Goal: Information Seeking & Learning: Learn about a topic

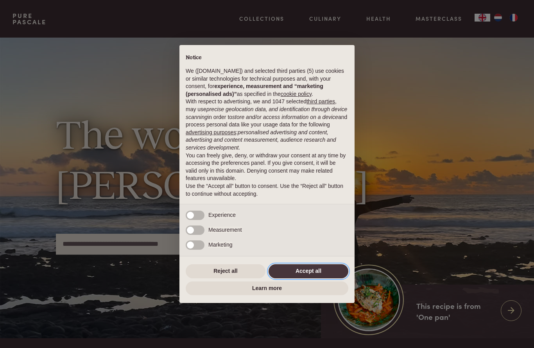
click at [314, 270] on button "Accept all" at bounding box center [309, 271] width 80 height 14
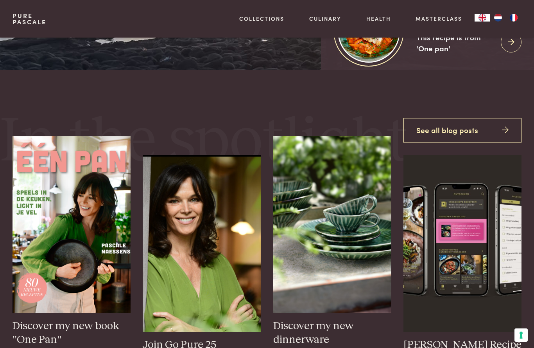
scroll to position [267, 0]
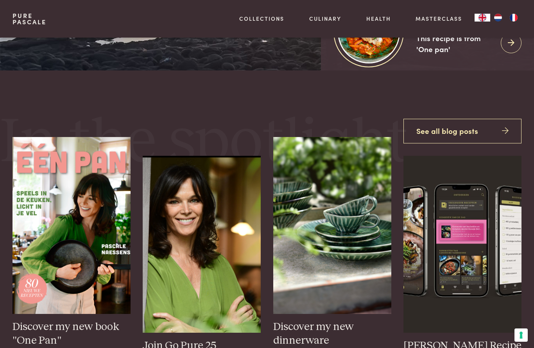
click at [252, 117] on link "Inspiration" at bounding box center [289, 113] width 133 height 8
click at [251, 117] on link "Inspiration" at bounding box center [289, 113] width 133 height 8
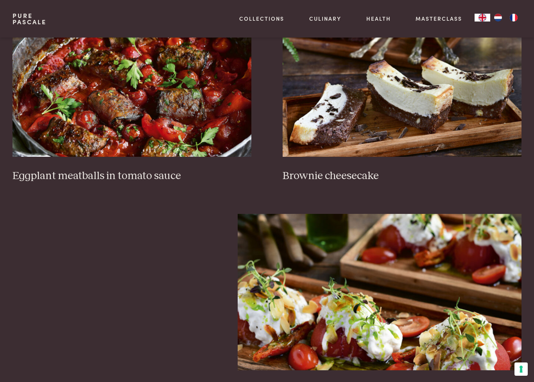
scroll to position [356, 0]
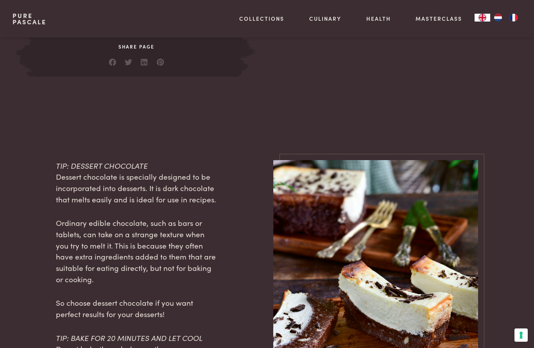
scroll to position [664, 0]
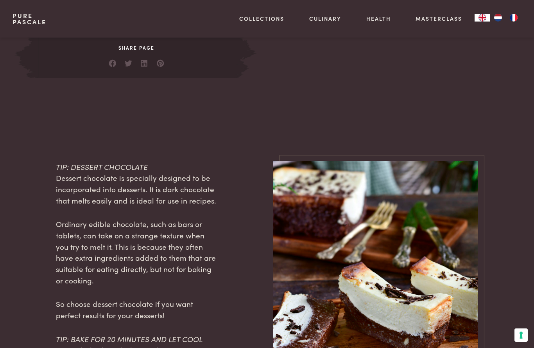
click at [242, 89] on link "Recipes" at bounding box center [289, 85] width 133 height 8
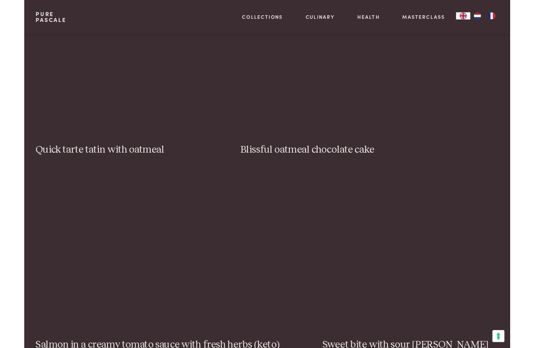
scroll to position [1133, 0]
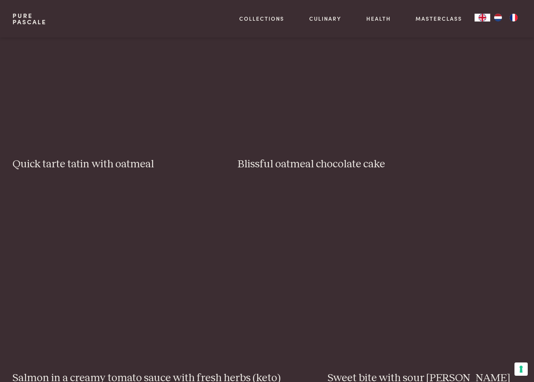
click at [56, 98] on img at bounding box center [110, 67] width 194 height 156
click at [64, 94] on img at bounding box center [110, 67] width 194 height 156
click at [117, 61] on img at bounding box center [110, 67] width 194 height 156
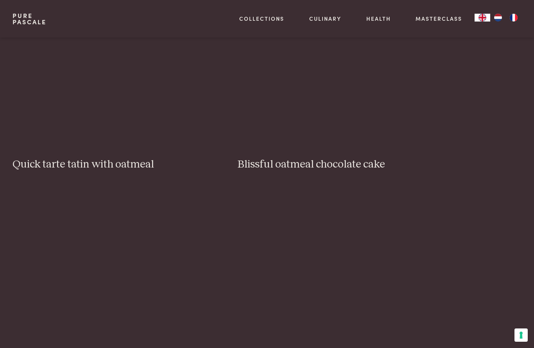
click at [103, 68] on img at bounding box center [110, 67] width 194 height 156
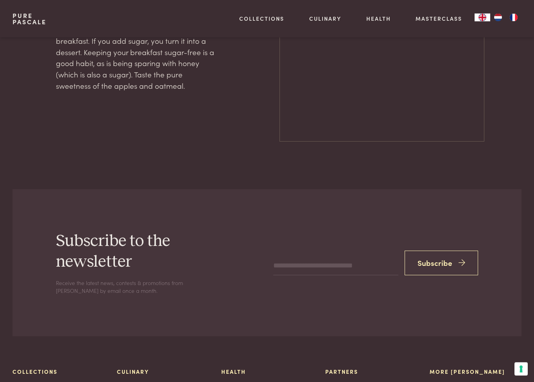
scroll to position [984, 0]
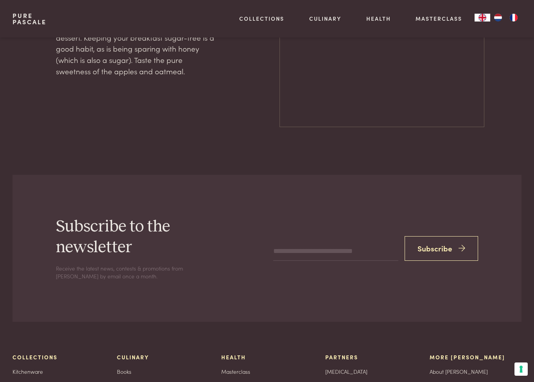
click at [430, 236] on button "Subscribe" at bounding box center [442, 248] width 74 height 25
click at [336, 237] on input "email" at bounding box center [335, 246] width 125 height 19
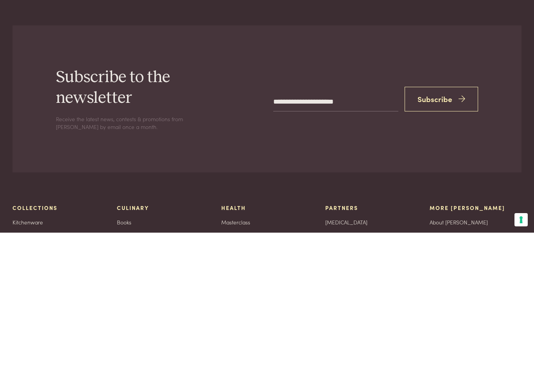
type input "**********"
click at [453, 236] on button "Subscribe" at bounding box center [442, 248] width 74 height 25
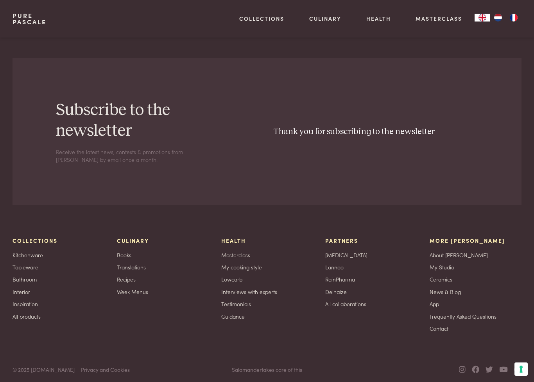
click at [244, 74] on link "Lowcarb" at bounding box center [289, 70] width 133 height 8
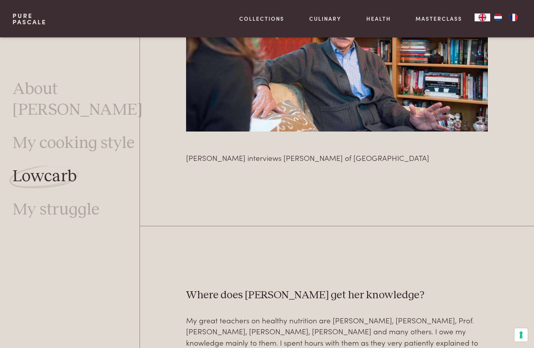
scroll to position [1565, 0]
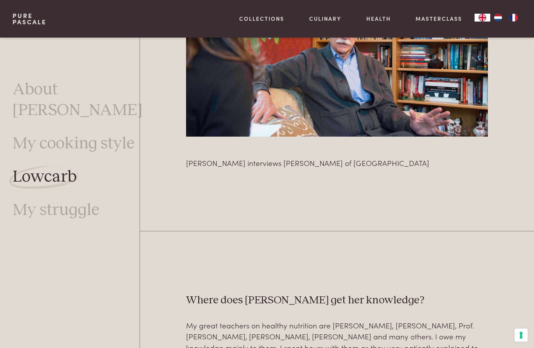
click at [234, 74] on link "Lowcarb" at bounding box center [289, 70] width 133 height 8
click at [233, 74] on link "Lowcarb" at bounding box center [289, 70] width 133 height 8
click at [236, 74] on link "Lowcarb" at bounding box center [289, 70] width 133 height 8
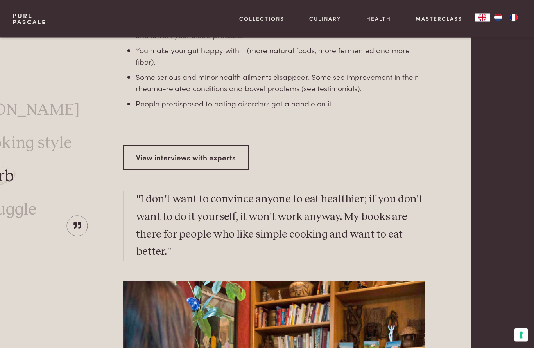
scroll to position [1214, 63]
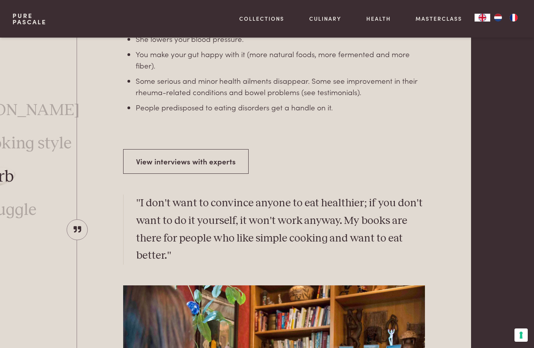
click at [436, 14] on link "Masterclass" at bounding box center [439, 18] width 47 height 8
click at [439, 21] on link "Masterclass" at bounding box center [439, 18] width 47 height 8
click at [432, 18] on link "Masterclass" at bounding box center [439, 18] width 47 height 8
click at [374, 14] on link "Health" at bounding box center [378, 18] width 25 height 8
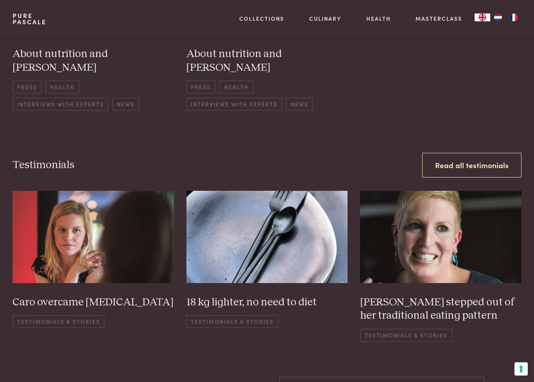
scroll to position [1121, 0]
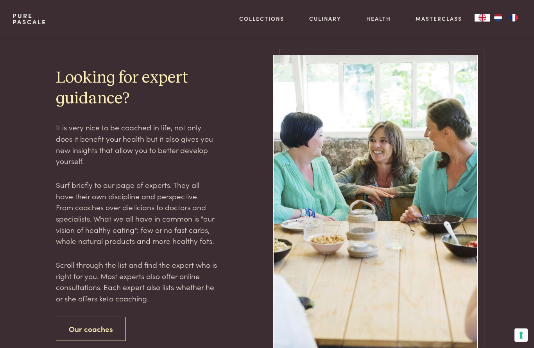
scroll to position [1412, 0]
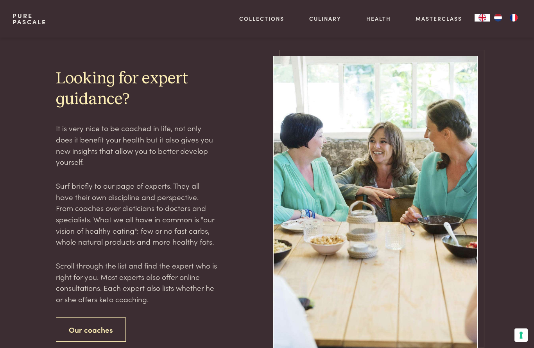
click at [231, 89] on link "Recipes" at bounding box center [289, 85] width 133 height 8
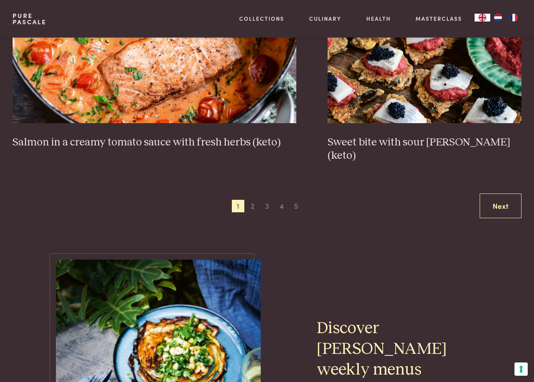
scroll to position [1383, 0]
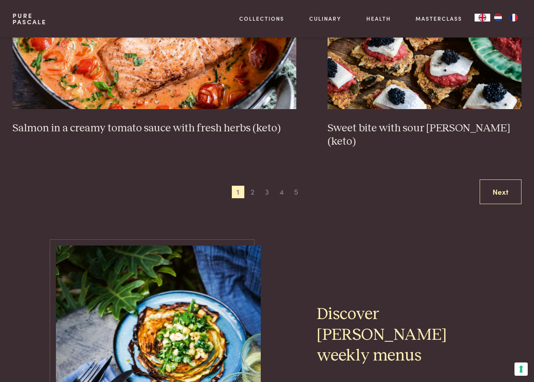
click at [506, 179] on link "Next" at bounding box center [501, 191] width 42 height 25
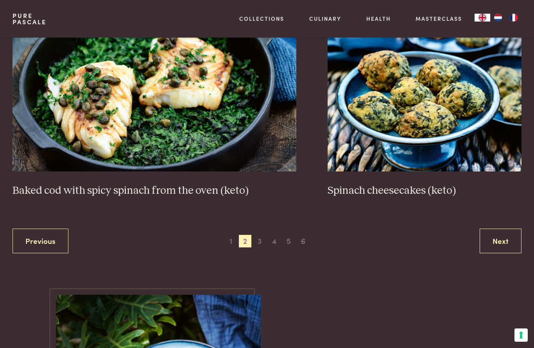
scroll to position [1334, 0]
click at [500, 233] on link "Next" at bounding box center [501, 240] width 42 height 25
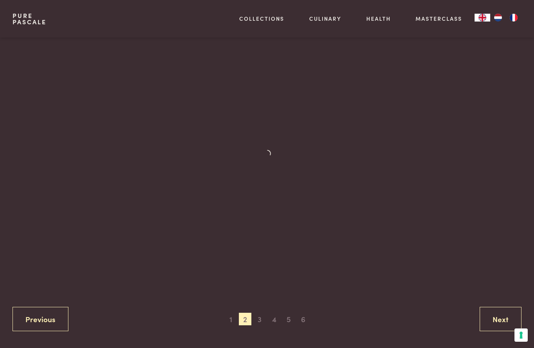
scroll to position [178, 0]
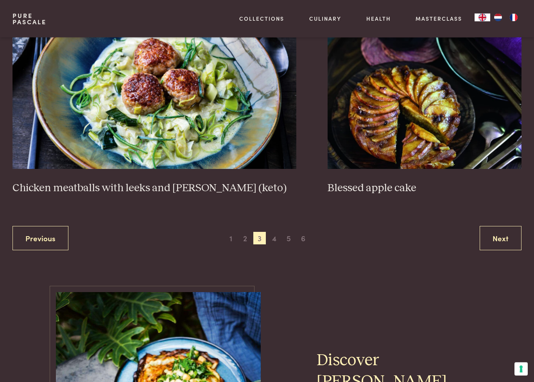
scroll to position [1378, 0]
click at [497, 234] on link "Next" at bounding box center [501, 238] width 42 height 25
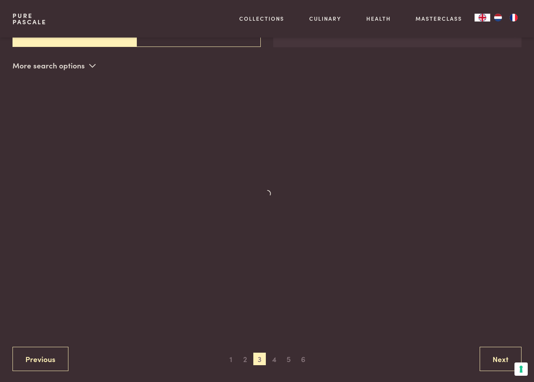
scroll to position [168, 0]
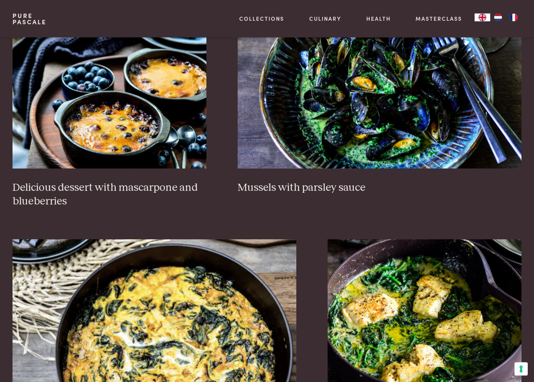
scroll to position [470, 0]
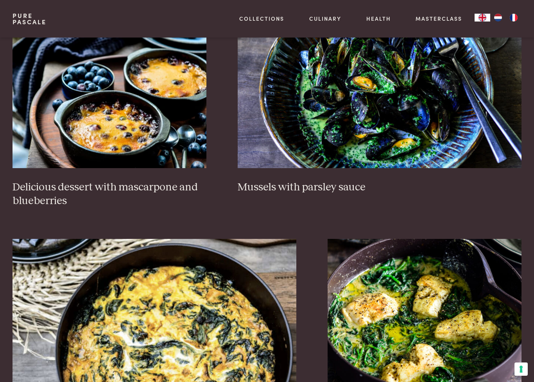
click at [42, 183] on h3 "Delicious dessert with mascarpone and blueberries" at bounding box center [110, 194] width 194 height 27
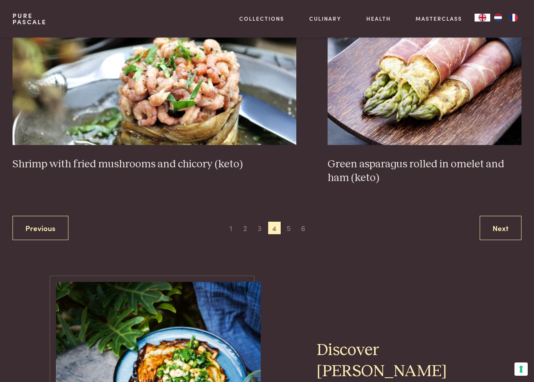
scroll to position [1362, 0]
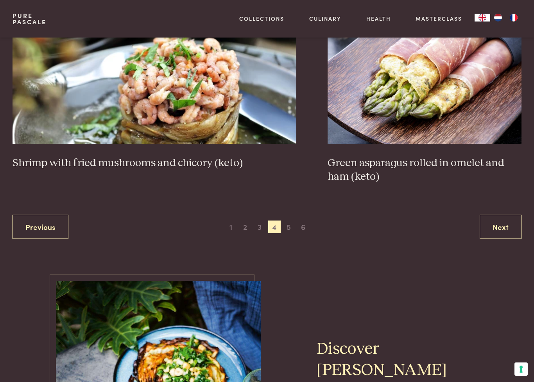
click at [499, 220] on link "Next" at bounding box center [501, 227] width 42 height 25
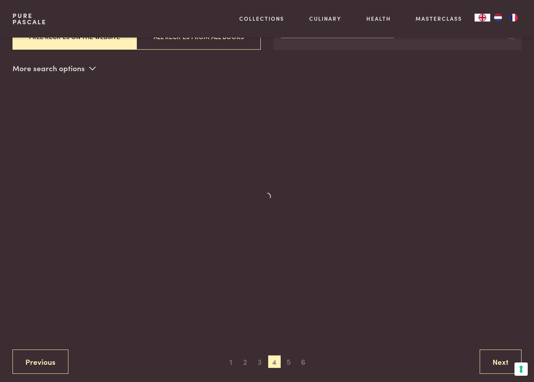
scroll to position [168, 0]
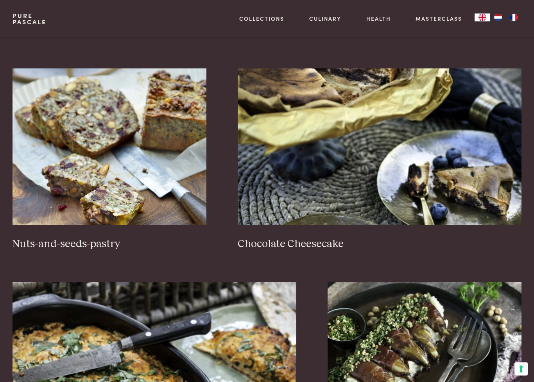
scroll to position [413, 0]
click at [52, 195] on img at bounding box center [110, 146] width 194 height 156
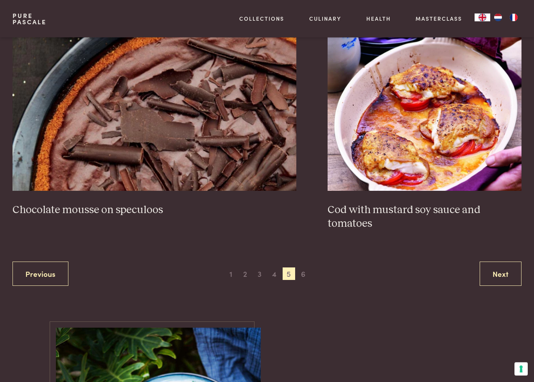
scroll to position [1315, 0]
click at [306, 273] on span "6" at bounding box center [303, 273] width 13 height 13
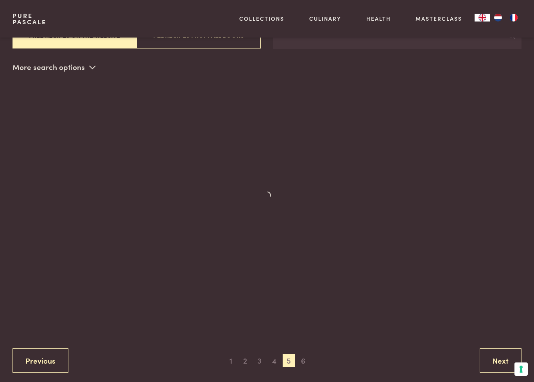
scroll to position [168, 0]
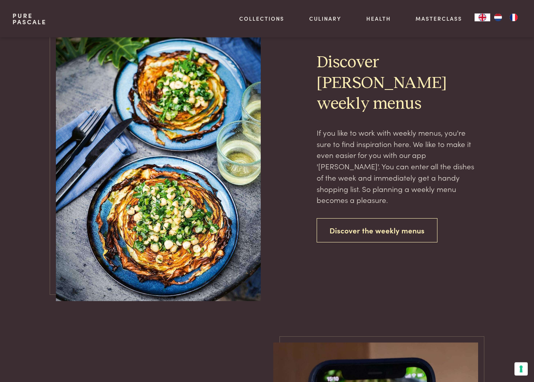
scroll to position [567, 0]
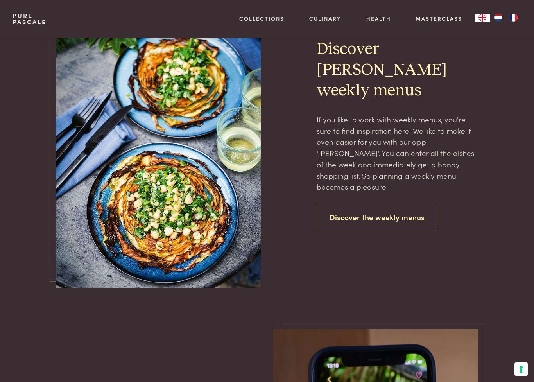
click at [394, 205] on link "Discover the weekly menus" at bounding box center [377, 217] width 121 height 25
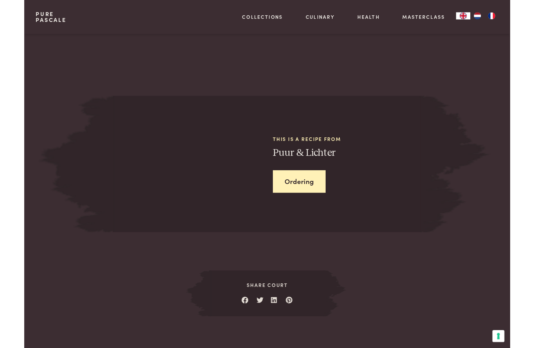
scroll to position [926, 0]
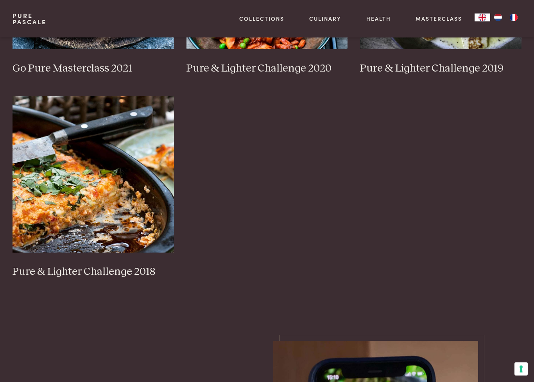
scroll to position [718, 0]
click at [53, 187] on img at bounding box center [93, 174] width 161 height 156
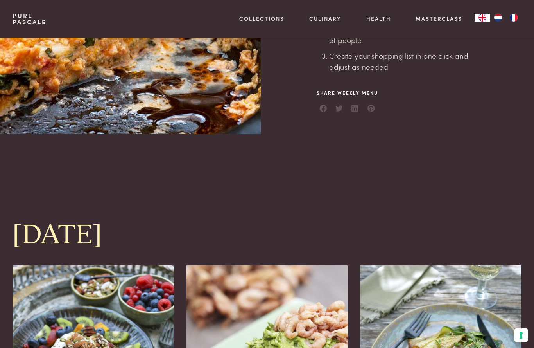
scroll to position [228, 0]
